Goal: Check status: Check status

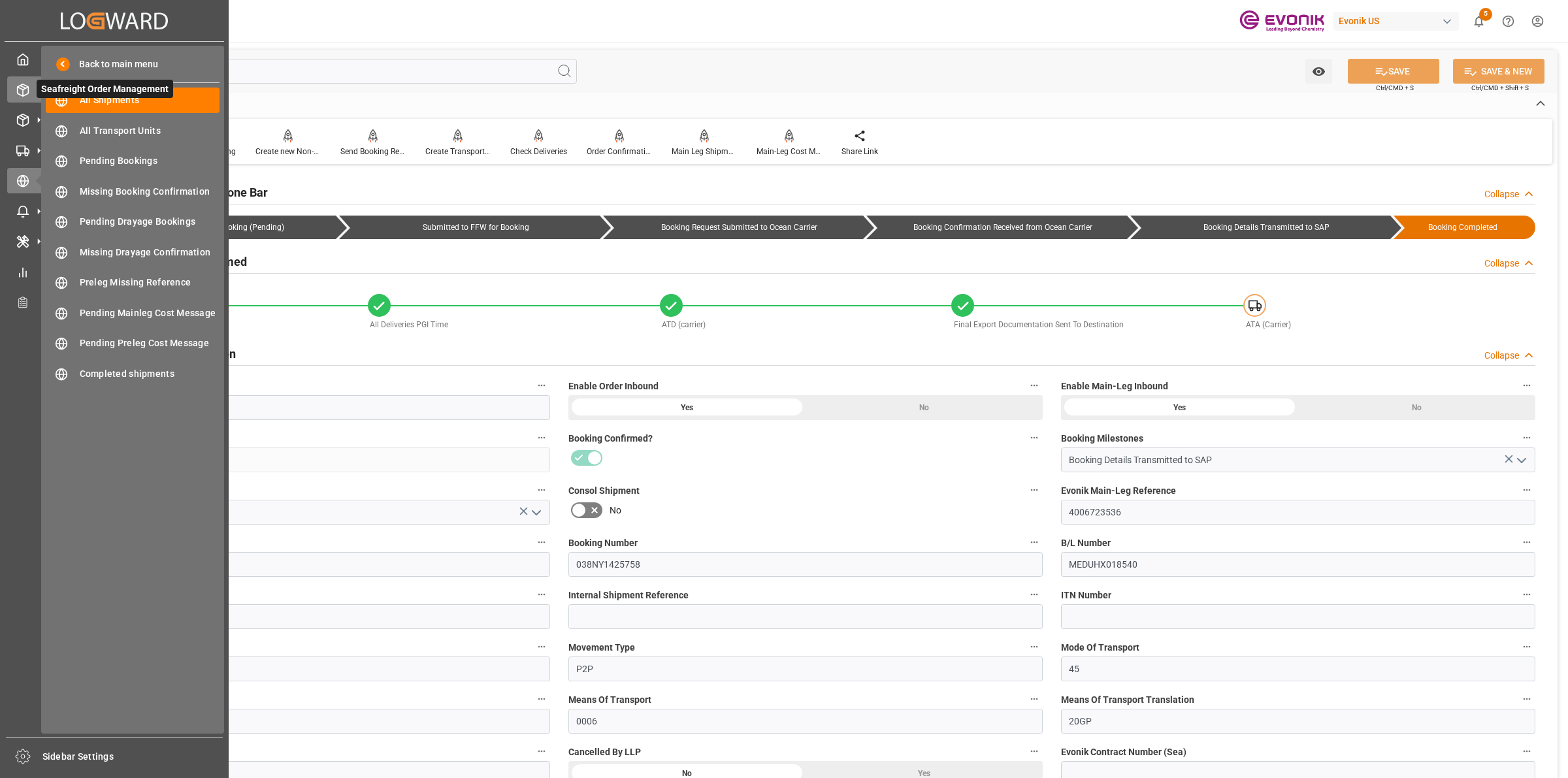
click at [10, 96] on div at bounding box center [18, 90] width 22 height 14
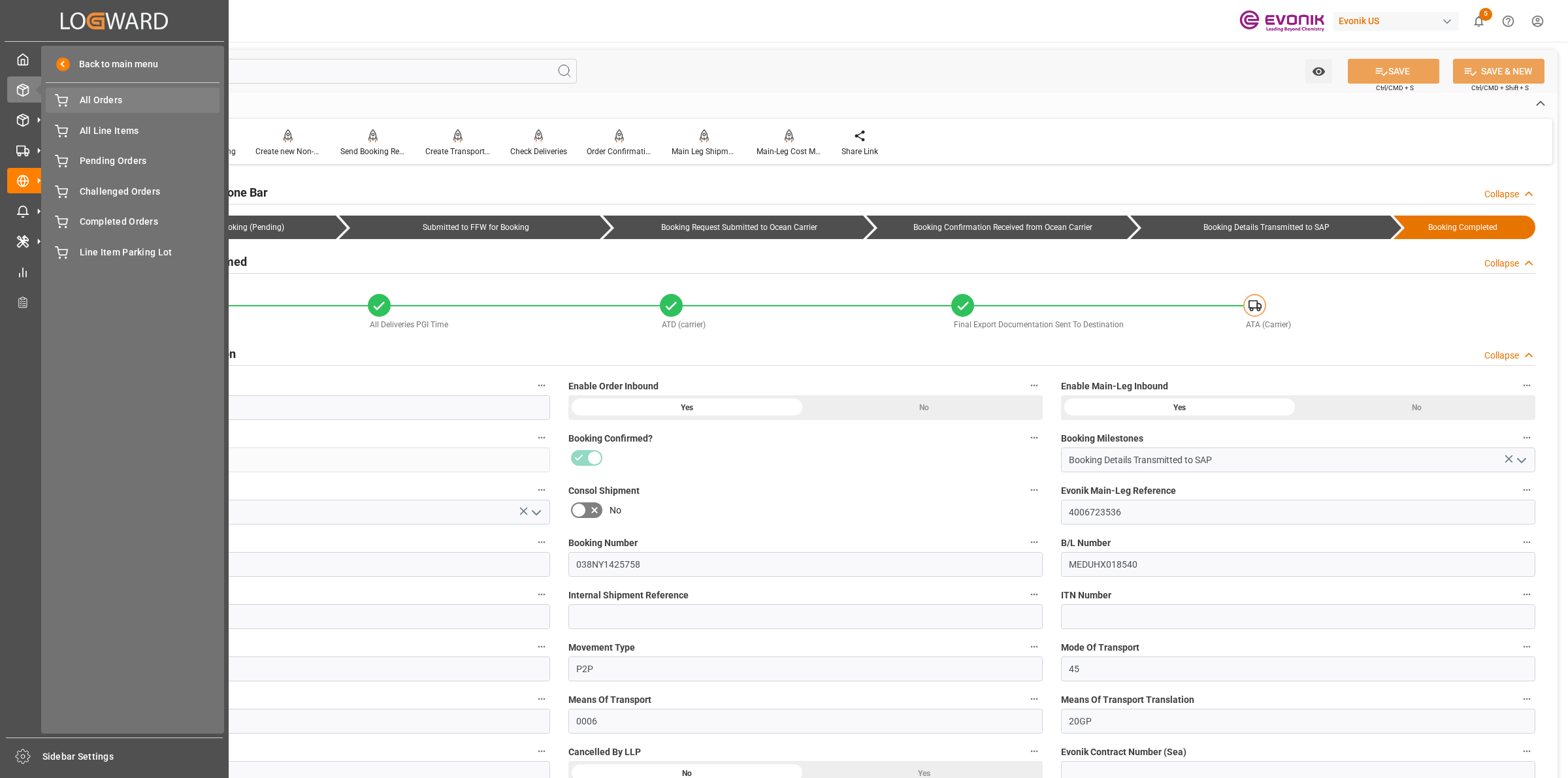
click at [126, 100] on span "All Orders" at bounding box center [150, 100] width 141 height 14
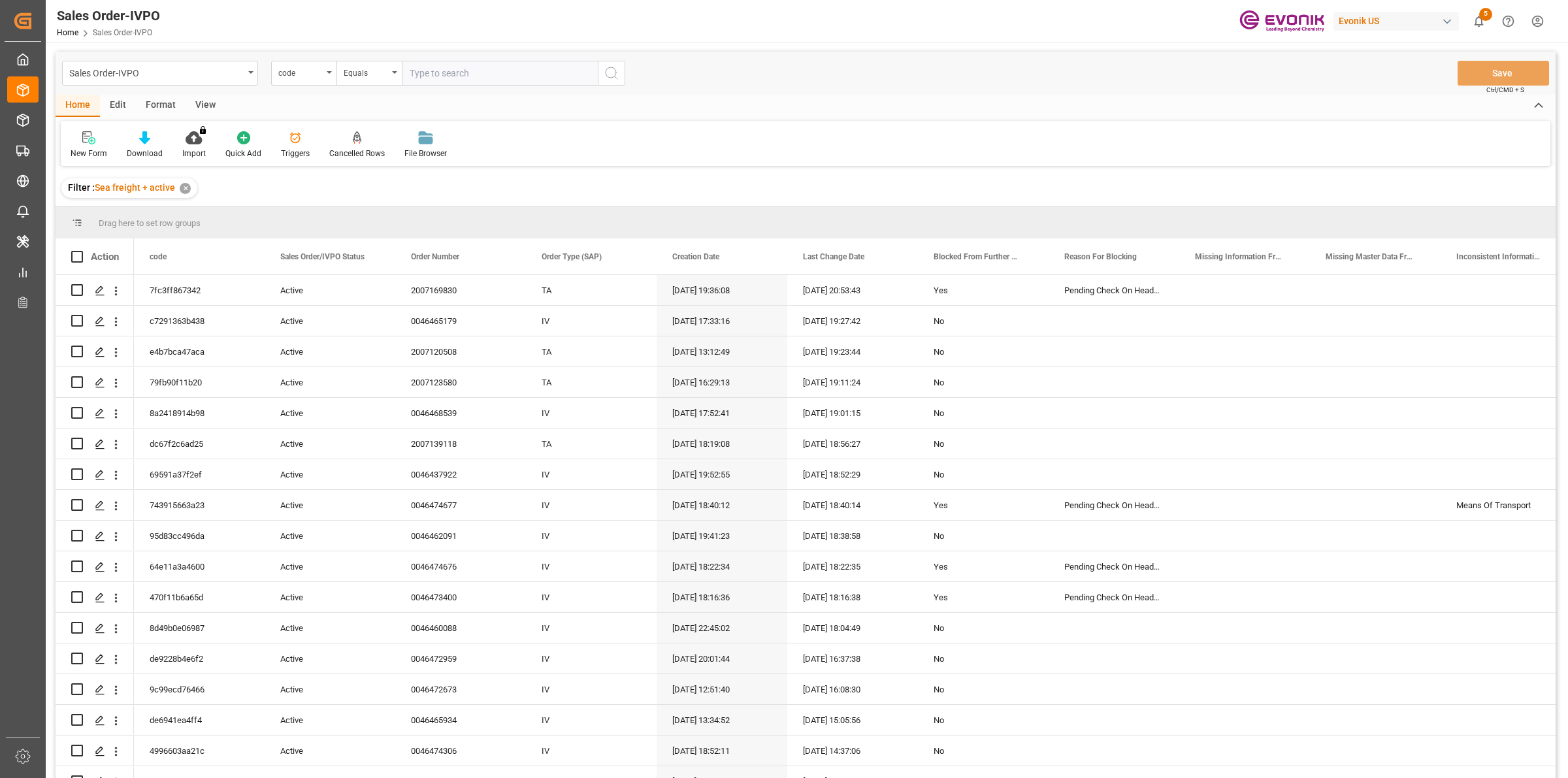
click at [304, 70] on div "code" at bounding box center [300, 72] width 44 height 15
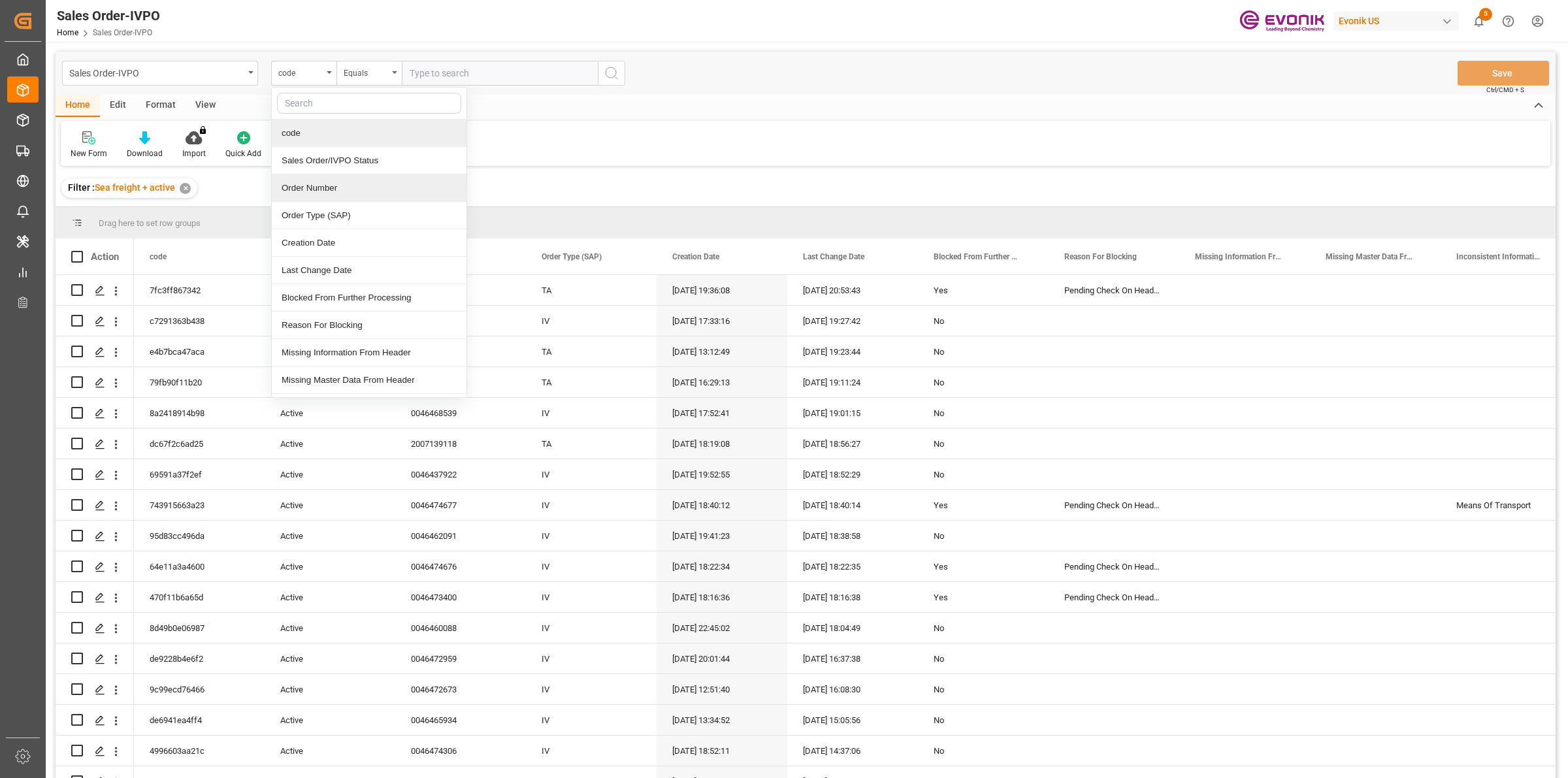
click at [318, 181] on div "Order Number" at bounding box center [370, 188] width 195 height 27
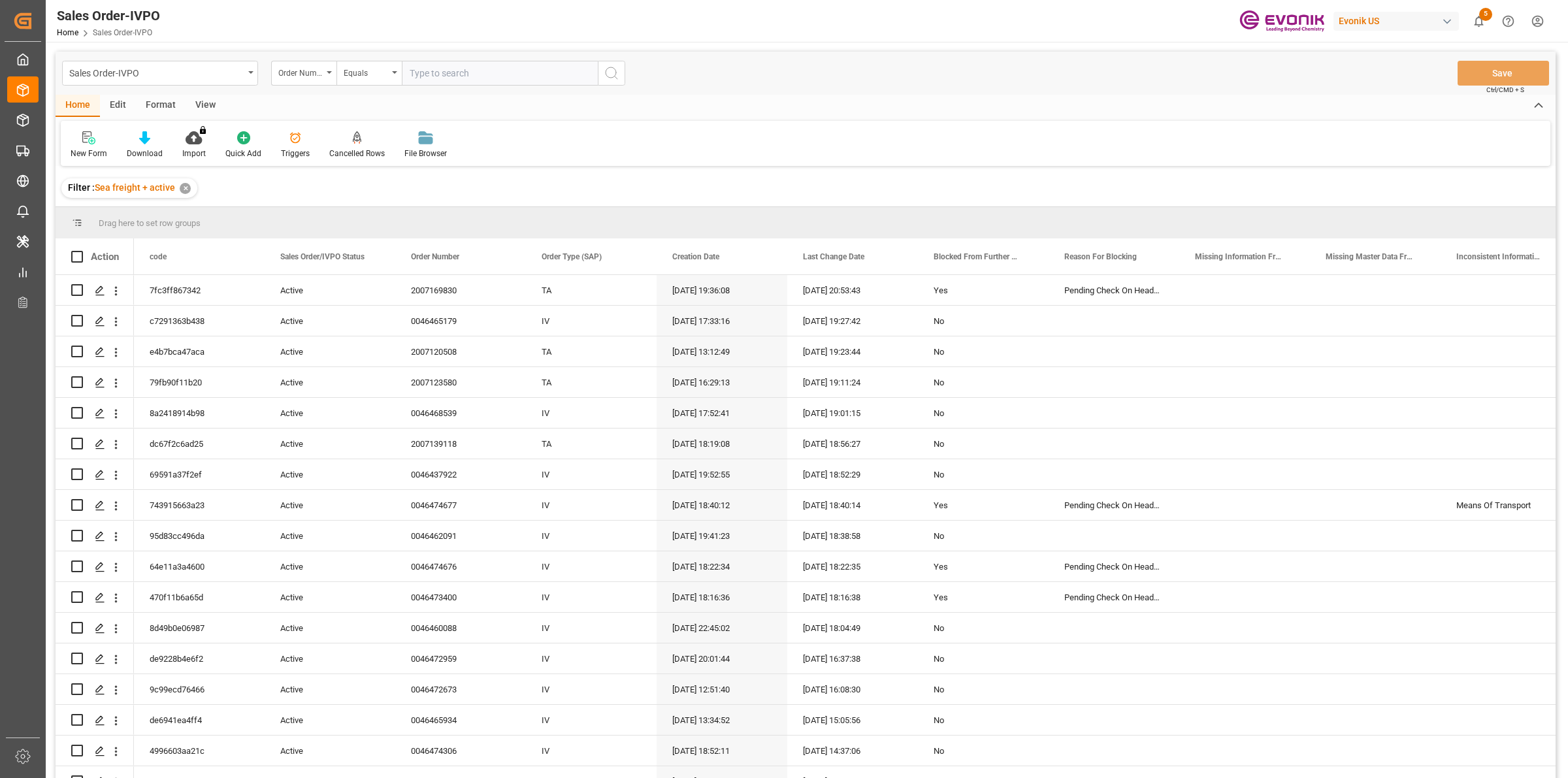
click at [444, 73] on input "text" at bounding box center [499, 73] width 196 height 25
paste input "46466103"
type input "0046466103"
click at [619, 69] on button "search button" at bounding box center [611, 73] width 27 height 25
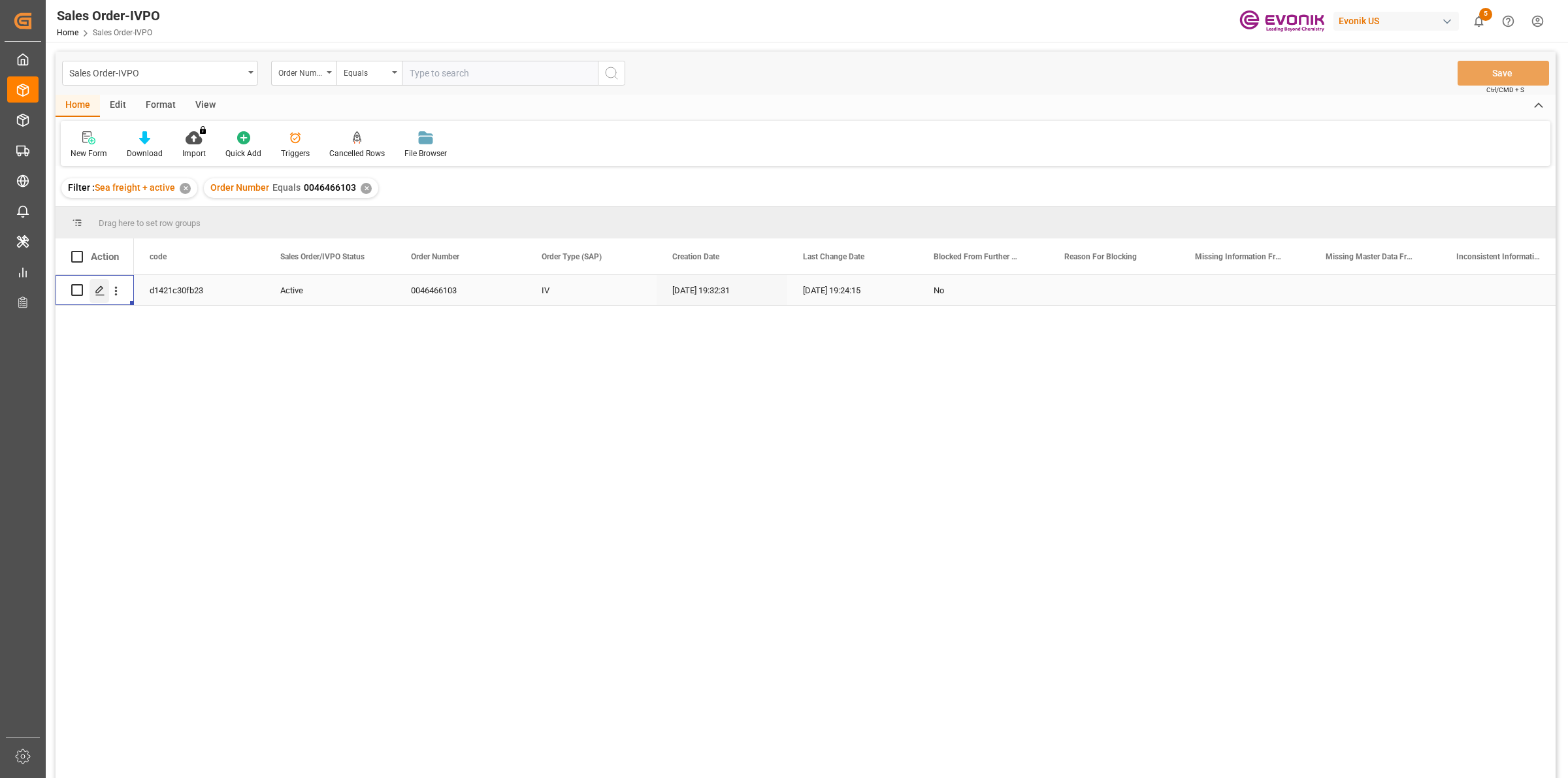
click at [92, 288] on div "Press SPACE to select this row." at bounding box center [99, 291] width 20 height 25
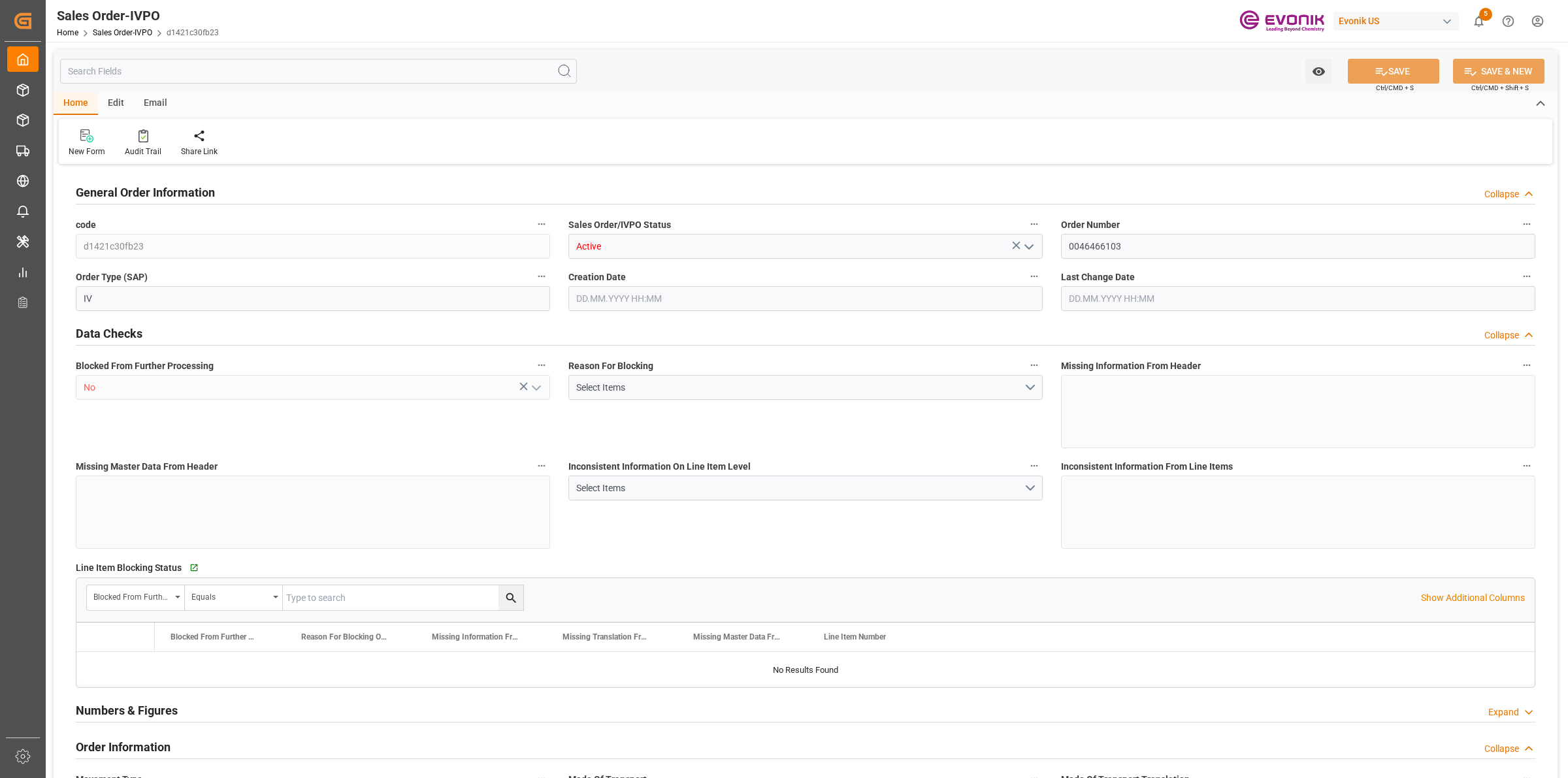
type input "NLRTM"
type input "0"
type input "1"
type input "1059"
type input "[DATE] 19:32"
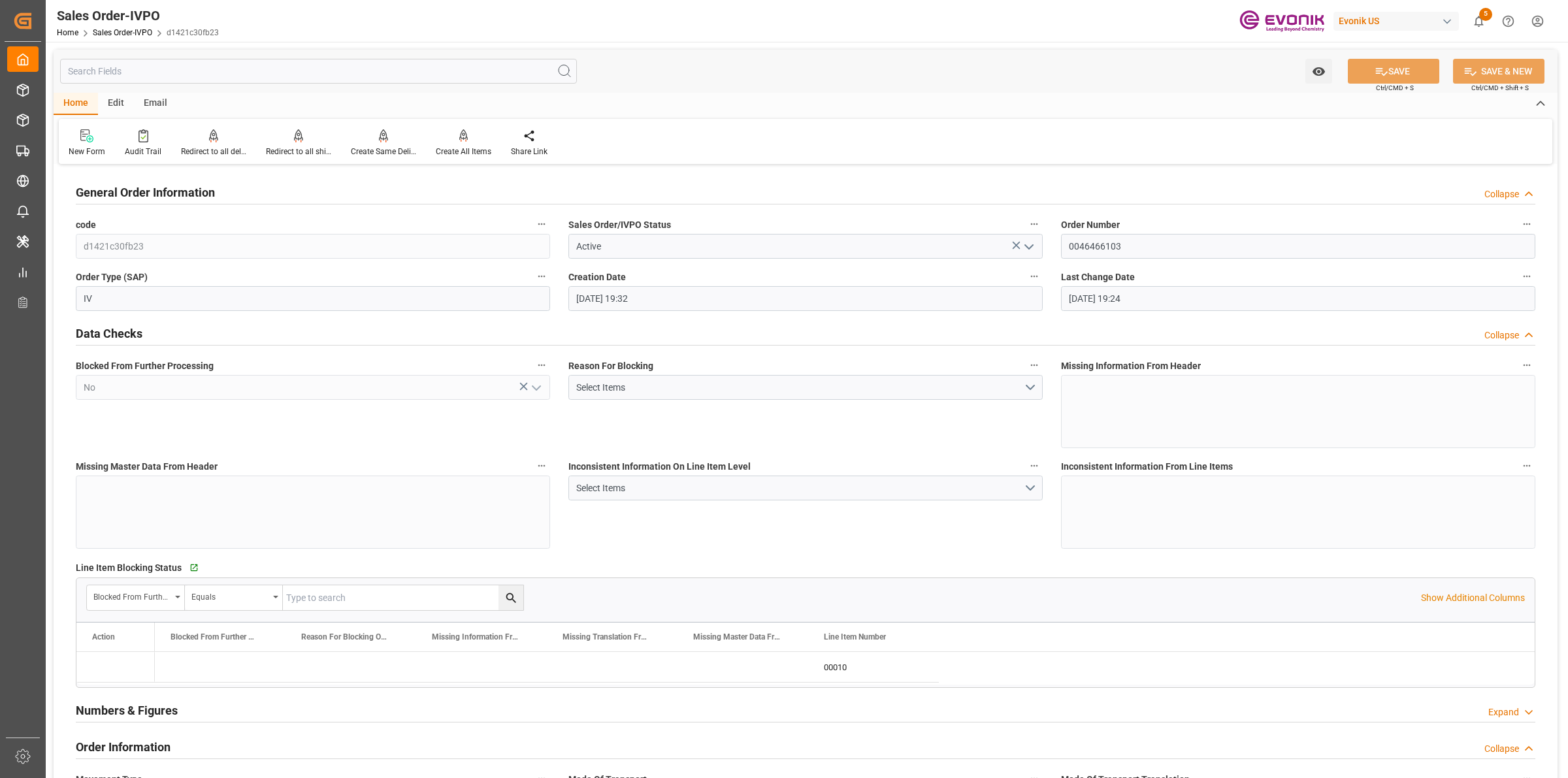
type input "[DATE] 19:24"
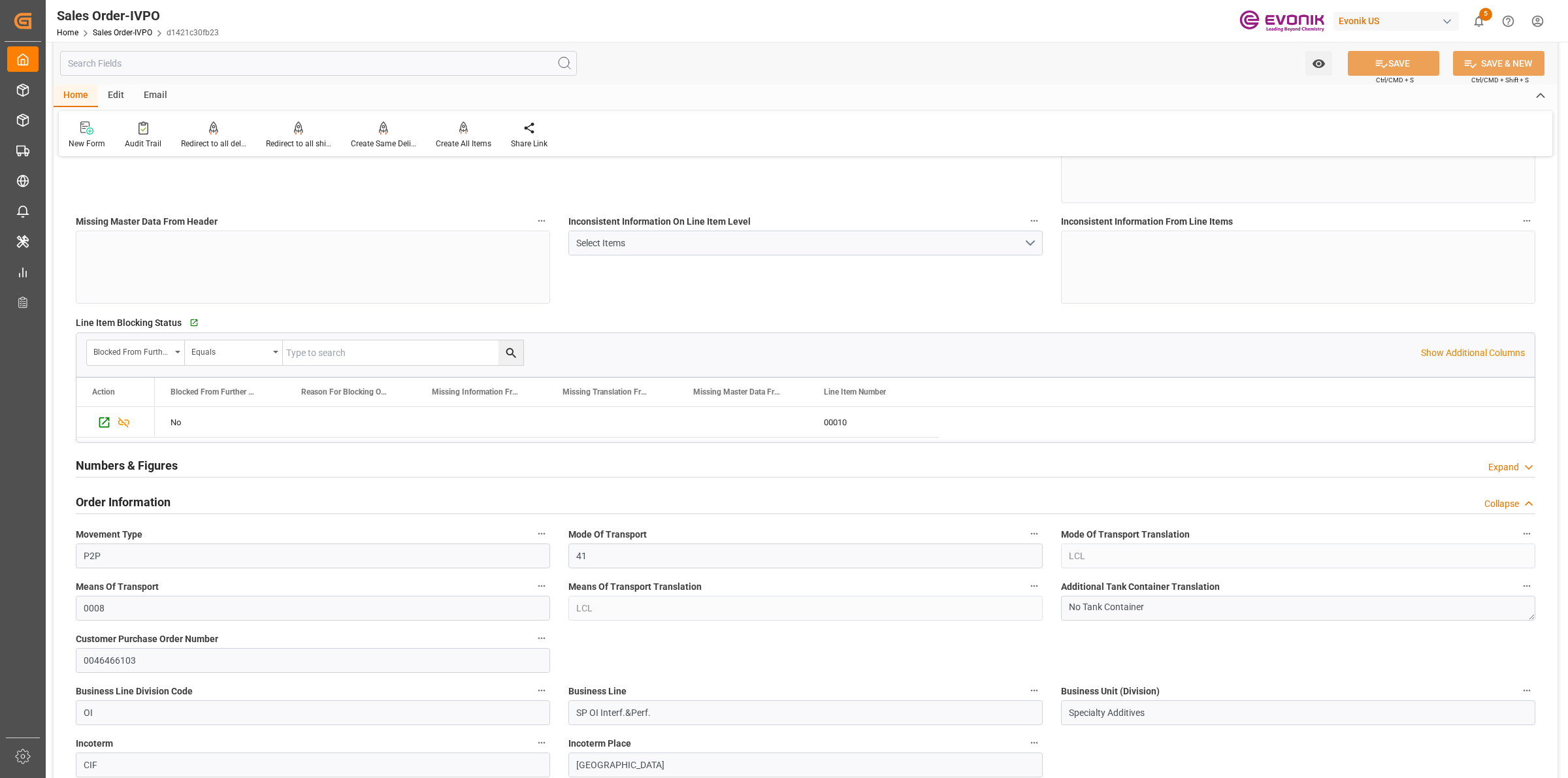
scroll to position [490, 0]
